Goal: Task Accomplishment & Management: Use online tool/utility

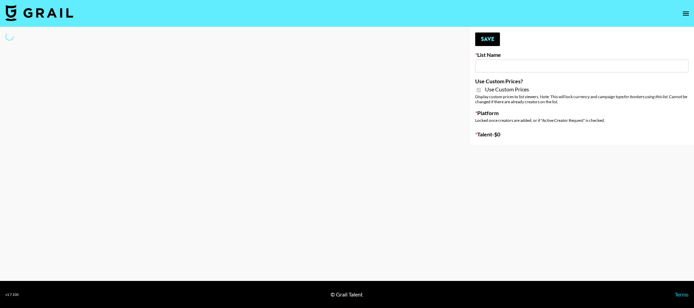
type input "Fellowers x rail | NYFW | FaceApp Collaboration | IG | s"
checkbox input "true"
select select "Brand"
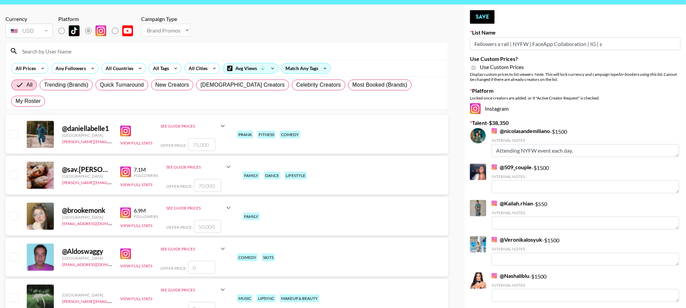
scroll to position [9, 0]
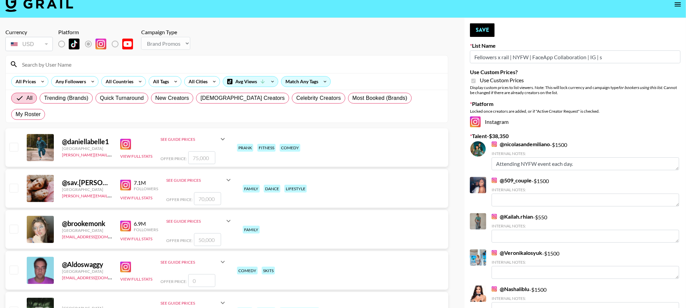
click at [138, 61] on input at bounding box center [231, 64] width 426 height 11
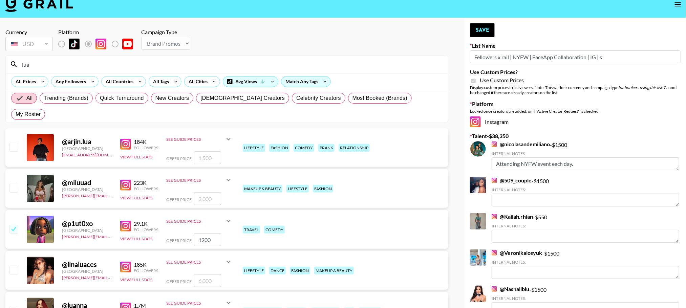
scroll to position [117, 0]
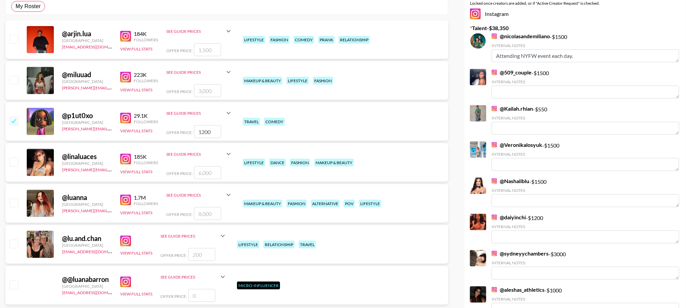
type input "lua"
click at [15, 199] on input "checkbox" at bounding box center [13, 203] width 8 height 8
checkbox input "true"
type input "8000"
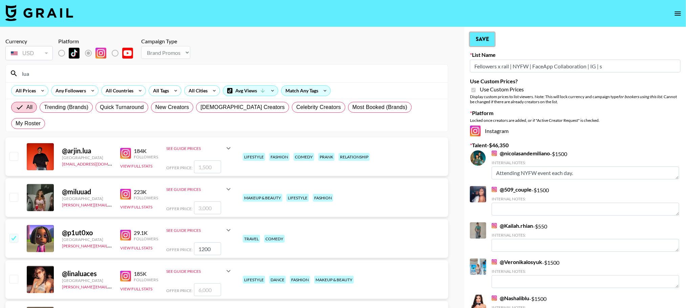
click at [489, 41] on button "Save" at bounding box center [482, 40] width 25 height 14
